Goal: Transaction & Acquisition: Purchase product/service

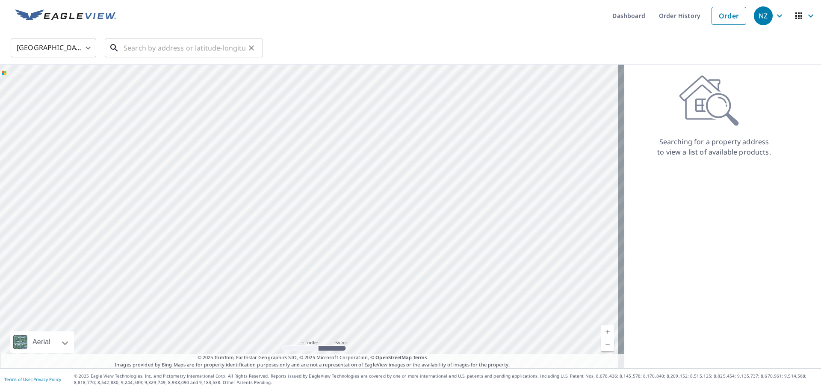
click at [138, 47] on input "text" at bounding box center [185, 48] width 122 height 24
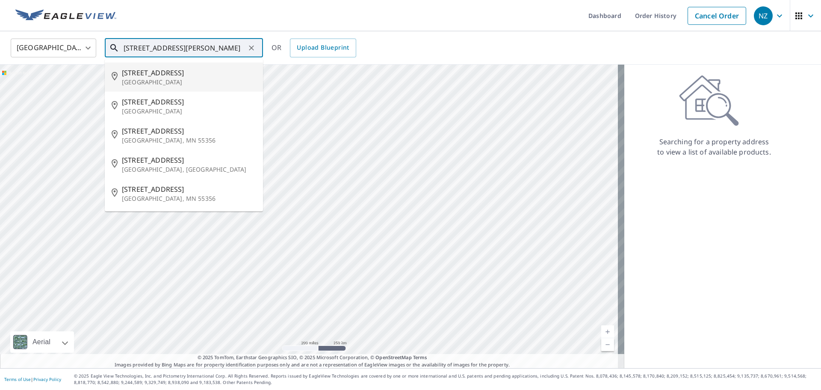
click at [137, 80] on p "[GEOGRAPHIC_DATA]" at bounding box center [189, 82] width 134 height 9
type input "[STREET_ADDRESS][PERSON_NAME]"
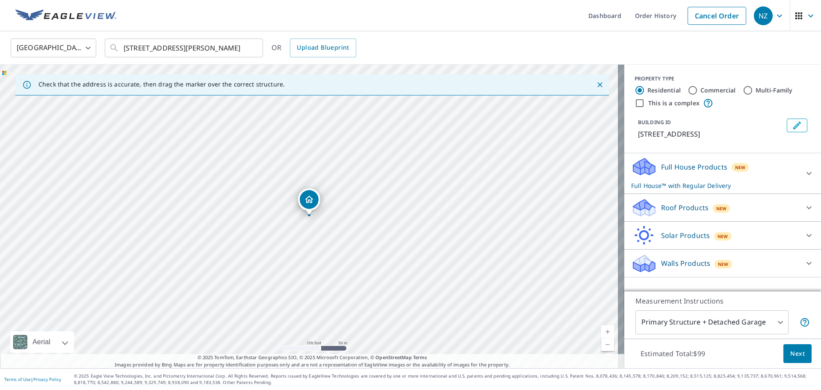
click at [638, 174] on icon at bounding box center [644, 167] width 26 height 20
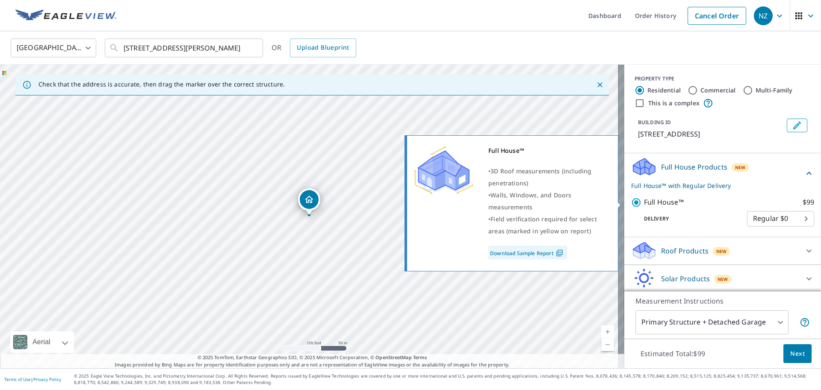
click at [631, 203] on input "Full House™ $99" at bounding box center [637, 202] width 13 height 10
checkbox input "false"
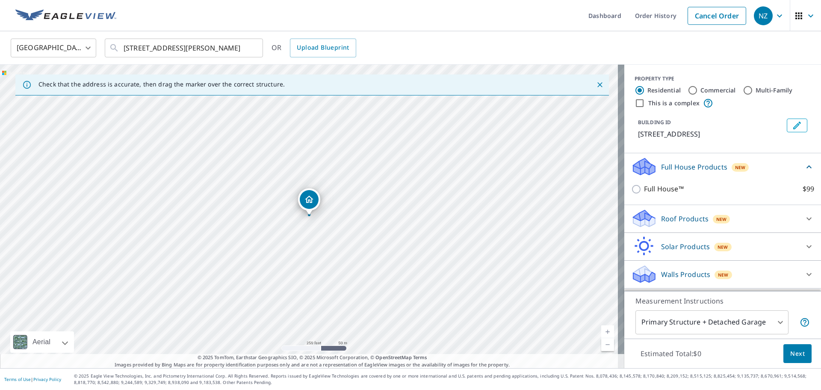
click at [661, 220] on p "Roof Products" at bounding box center [684, 218] width 47 height 10
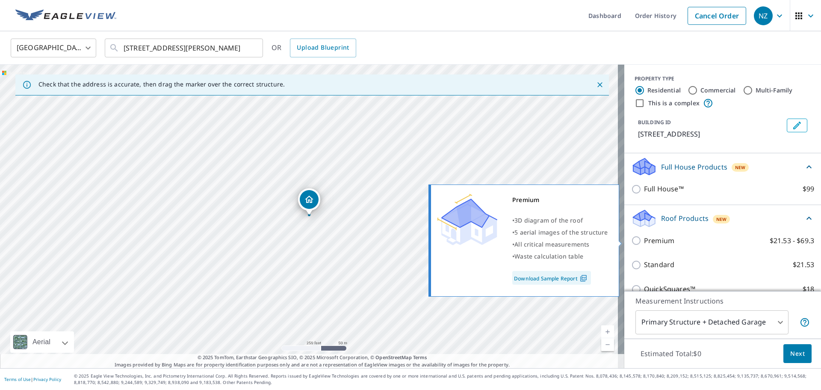
click at [632, 237] on input "Premium $21.53 - $69.3" at bounding box center [637, 240] width 13 height 10
checkbox input "true"
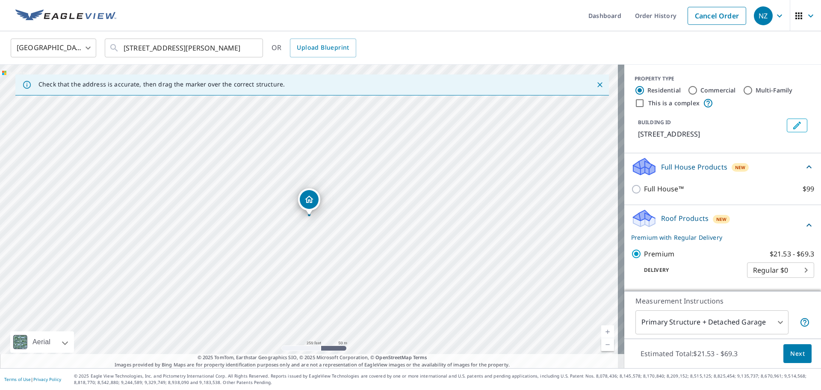
click at [792, 357] on span "Next" at bounding box center [797, 353] width 15 height 11
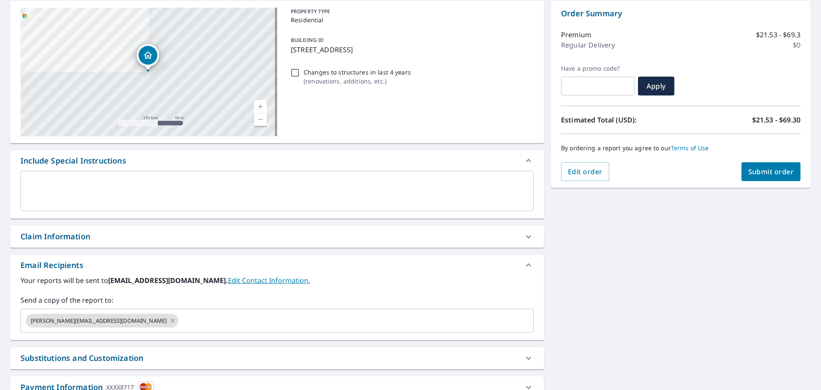
scroll to position [86, 0]
drag, startPoint x: 123, startPoint y: 325, endPoint x: 120, endPoint y: 321, distance: 4.9
click at [180, 325] on input "text" at bounding box center [348, 320] width 337 height 16
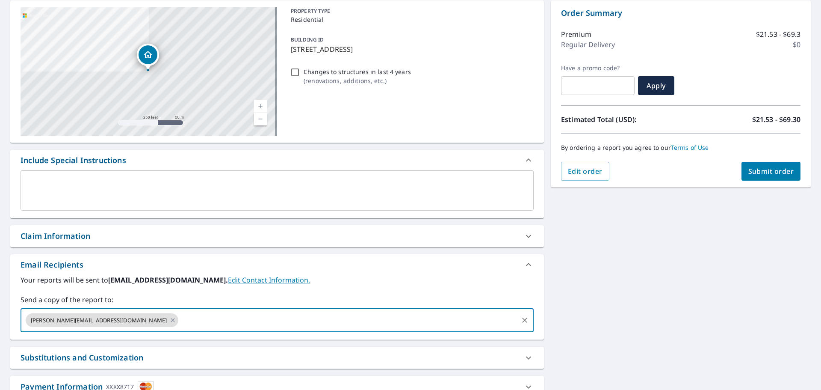
type input "[PERSON_NAME][EMAIL_ADDRESS][DOMAIN_NAME]"
click at [748, 172] on span "Submit order" at bounding box center [771, 170] width 46 height 9
checkbox input "true"
